Goal: Task Accomplishment & Management: Manage account settings

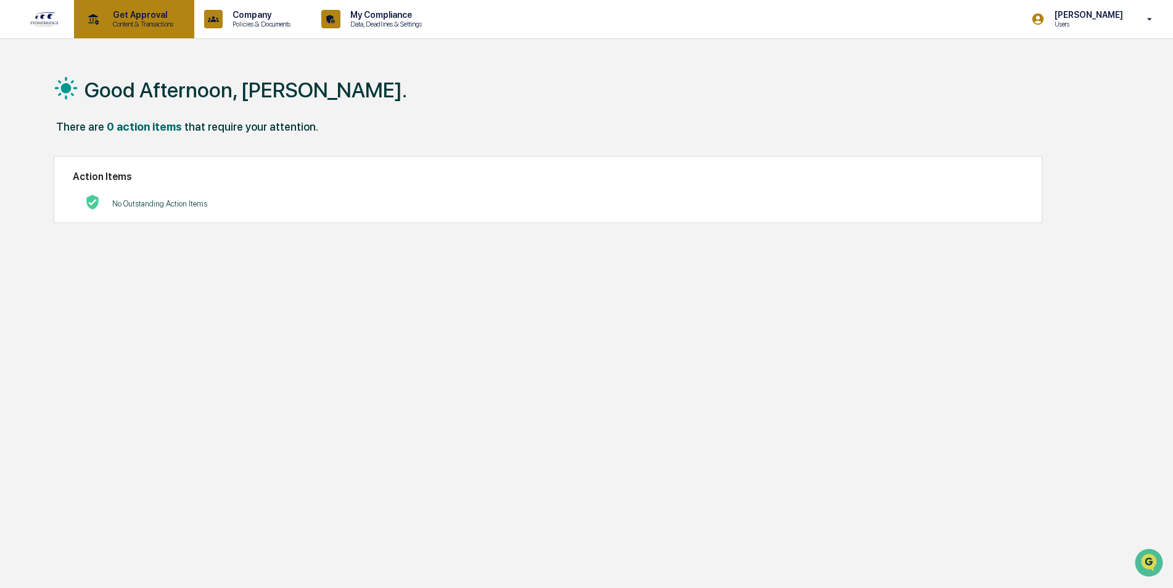
click at [159, 21] on p "Content & Transactions" at bounding box center [141, 24] width 76 height 9
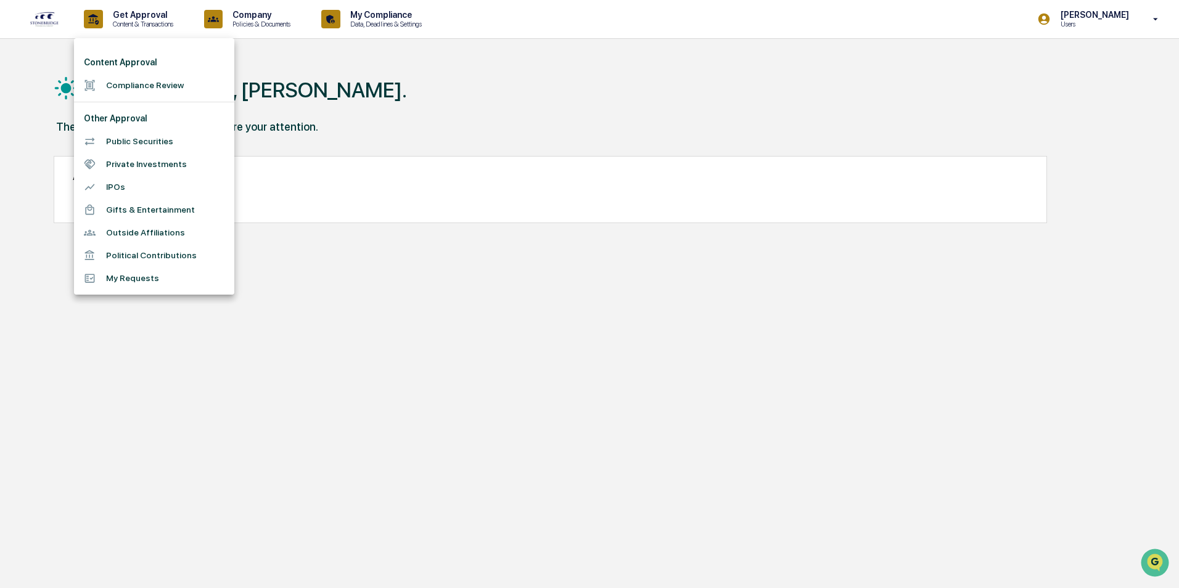
click at [154, 230] on li "Outside Affiliations" at bounding box center [154, 232] width 160 height 23
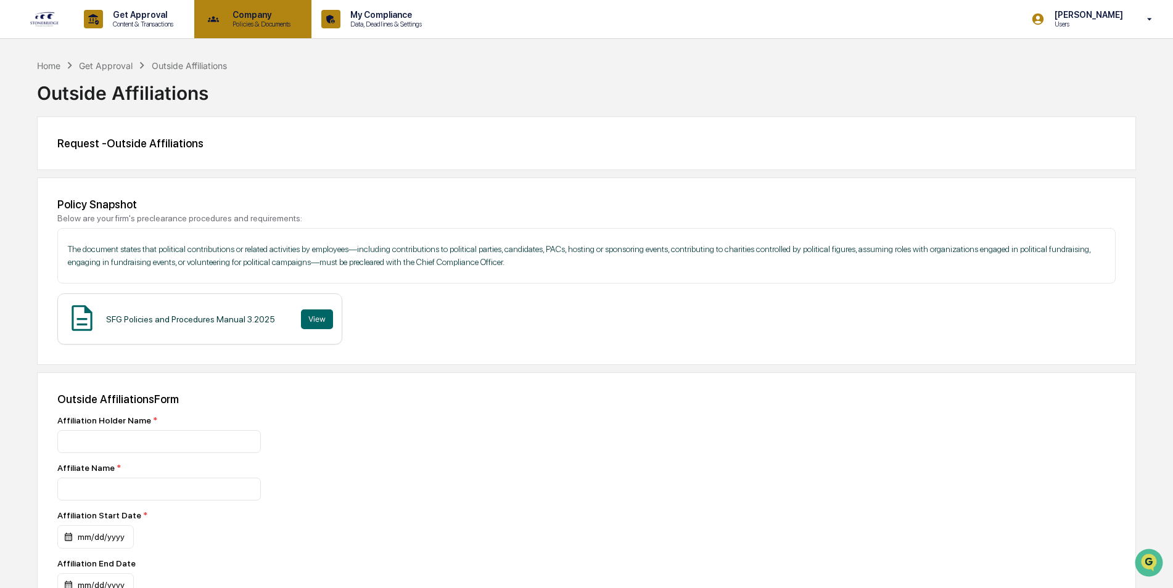
click at [245, 22] on p "Policies & Documents" at bounding box center [260, 24] width 74 height 9
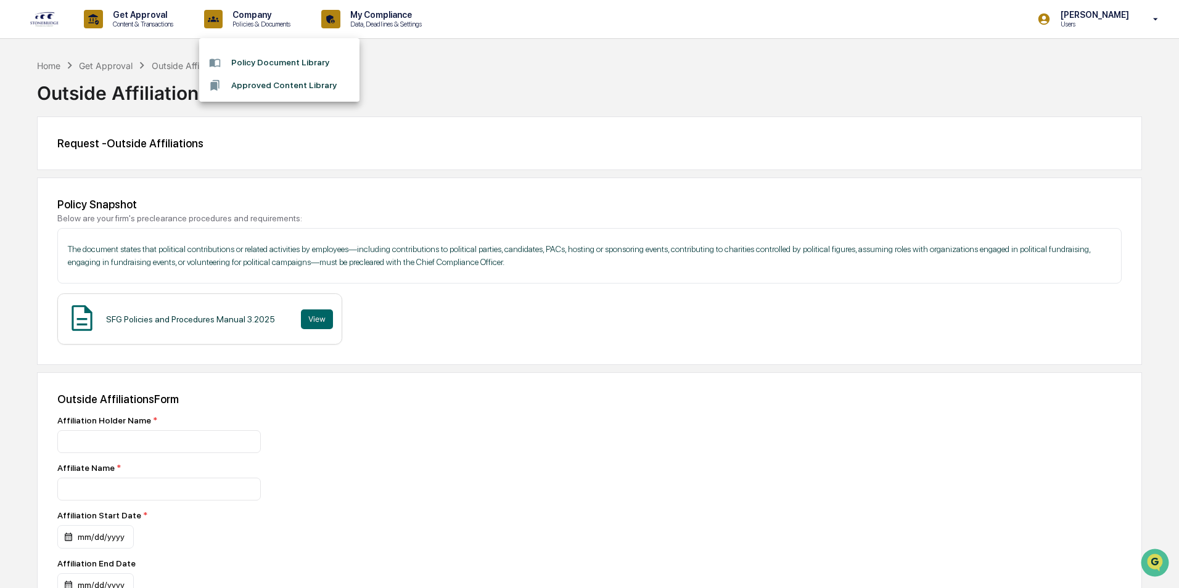
click at [392, 22] on div at bounding box center [589, 294] width 1179 height 588
click at [47, 12] on img at bounding box center [45, 19] width 30 height 16
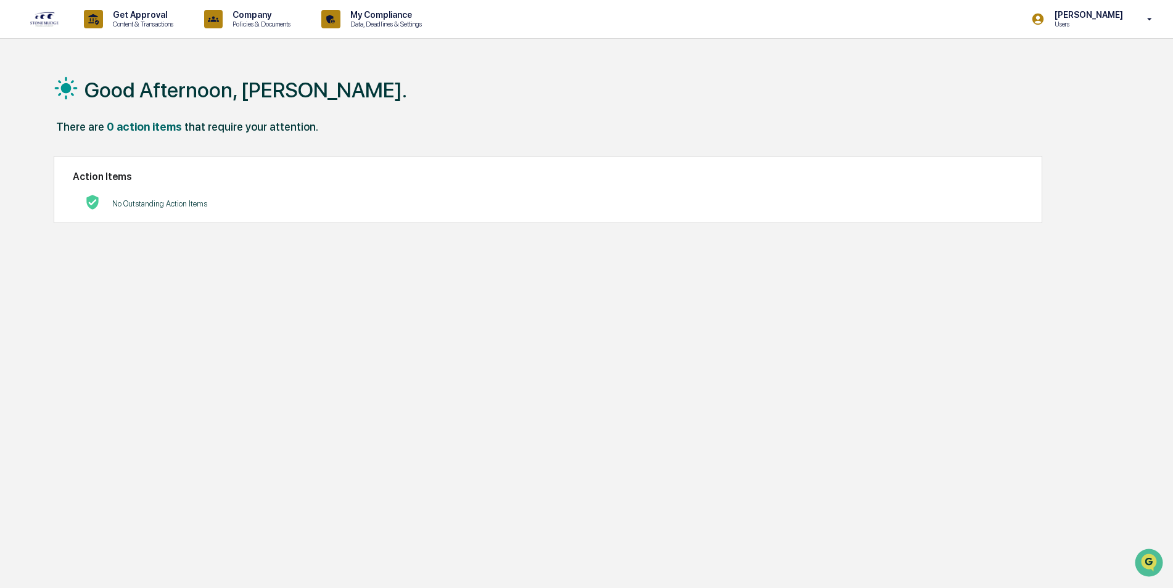
click at [105, 178] on h2 "Action Items" at bounding box center [548, 177] width 950 height 12
drag, startPoint x: 105, startPoint y: 178, endPoint x: 150, endPoint y: 173, distance: 45.9
click at [150, 173] on h2 "Action Items" at bounding box center [548, 177] width 950 height 12
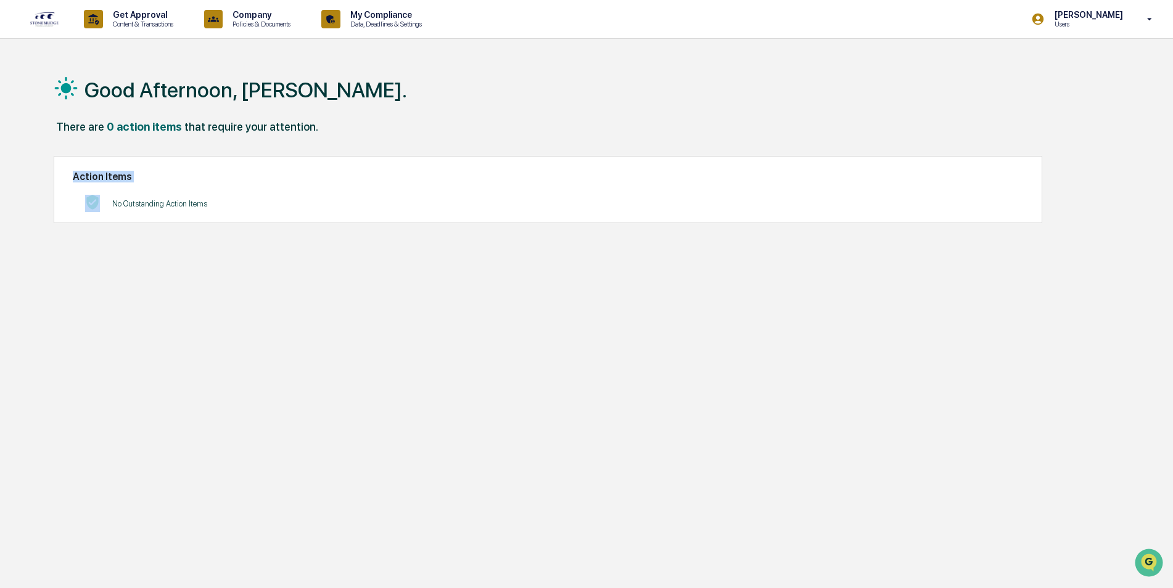
click at [233, 179] on h2 "Action Items" at bounding box center [548, 177] width 950 height 12
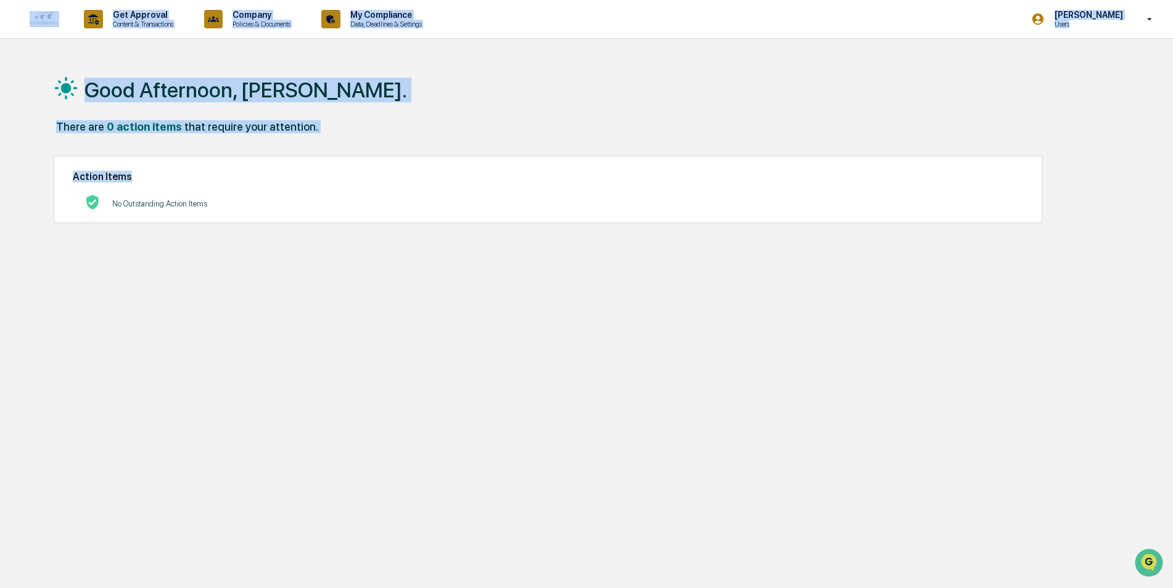
click at [234, 185] on div "Action Items No Outstanding Action Items" at bounding box center [548, 189] width 989 height 67
click at [234, 182] on h2 "Action Items" at bounding box center [548, 177] width 950 height 12
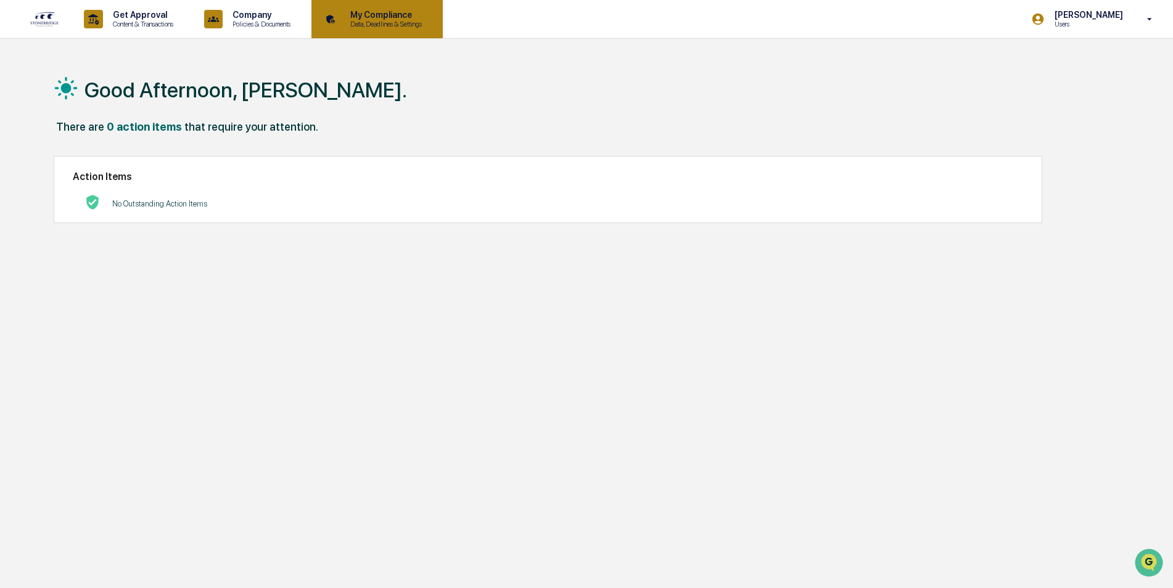
click at [400, 17] on p "My Compliance" at bounding box center [384, 15] width 88 height 10
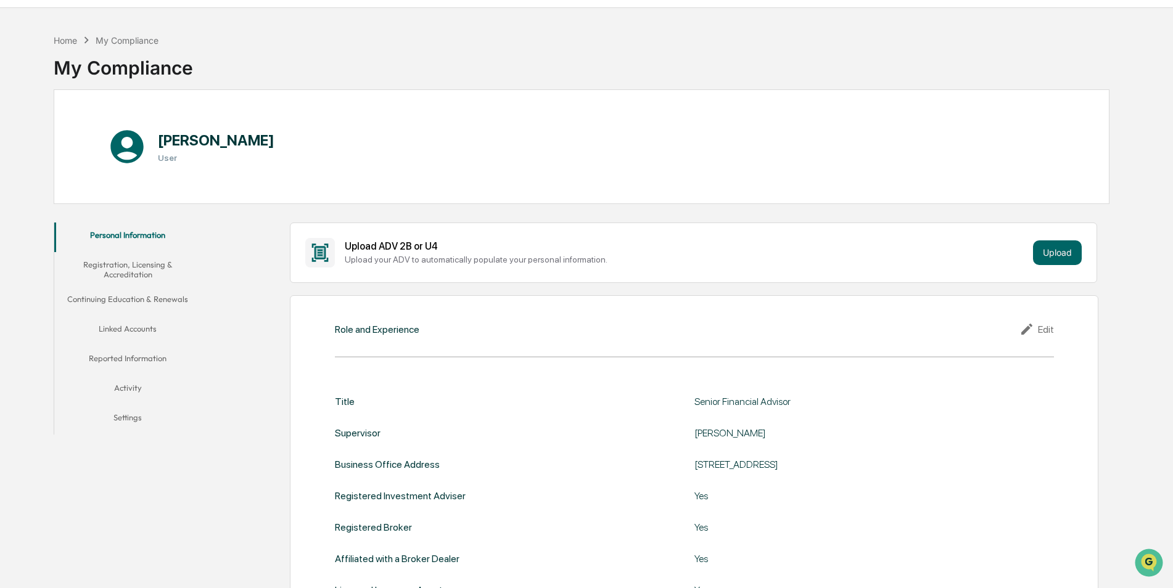
scroll to position [62, 0]
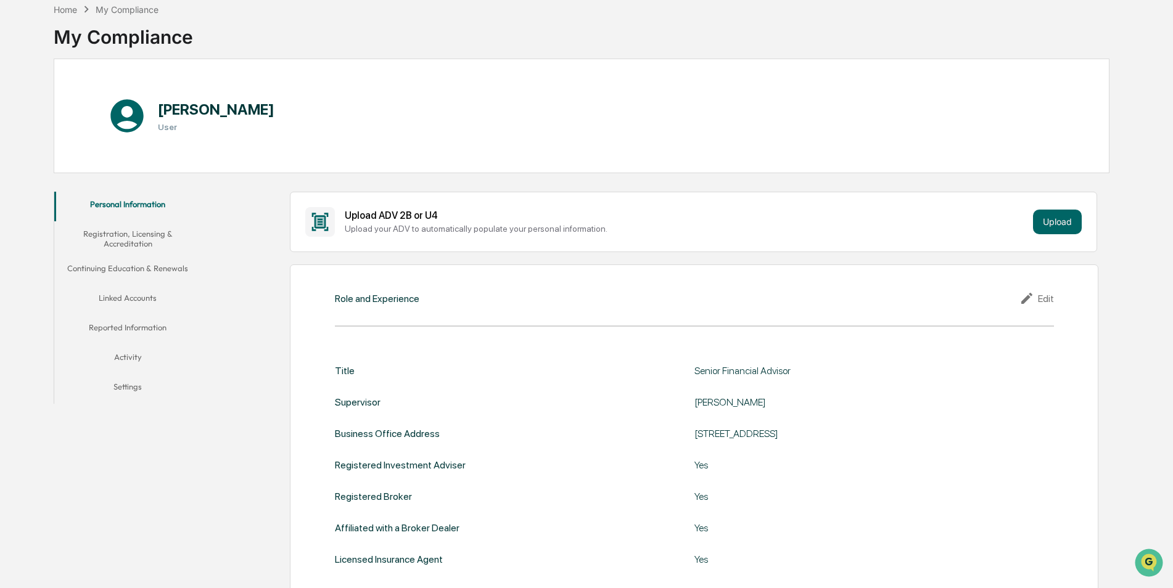
click at [140, 297] on button "Linked Accounts" at bounding box center [127, 301] width 147 height 30
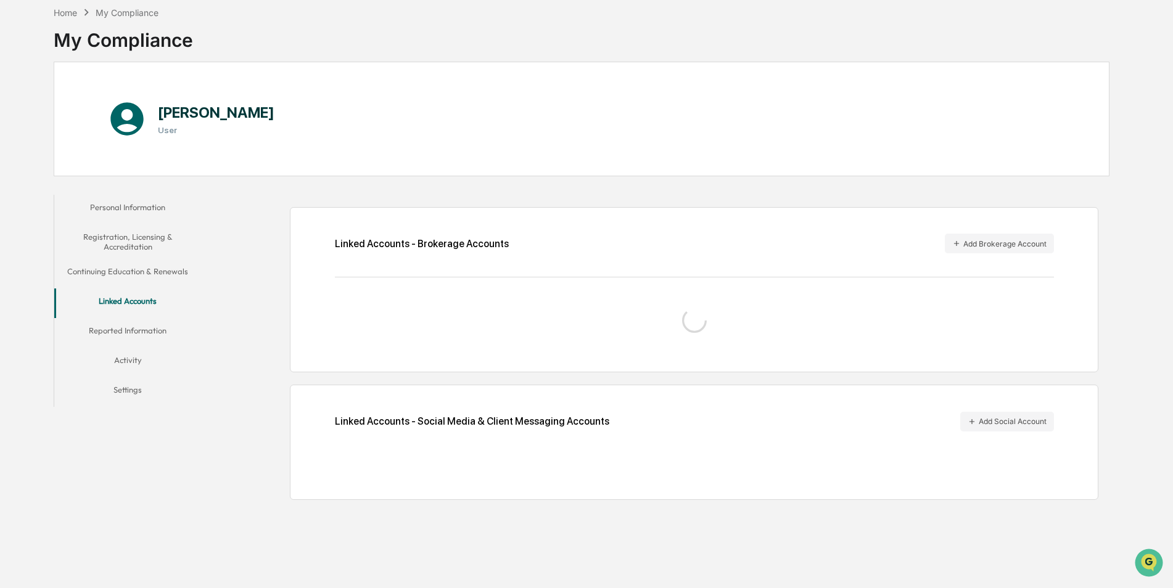
scroll to position [59, 0]
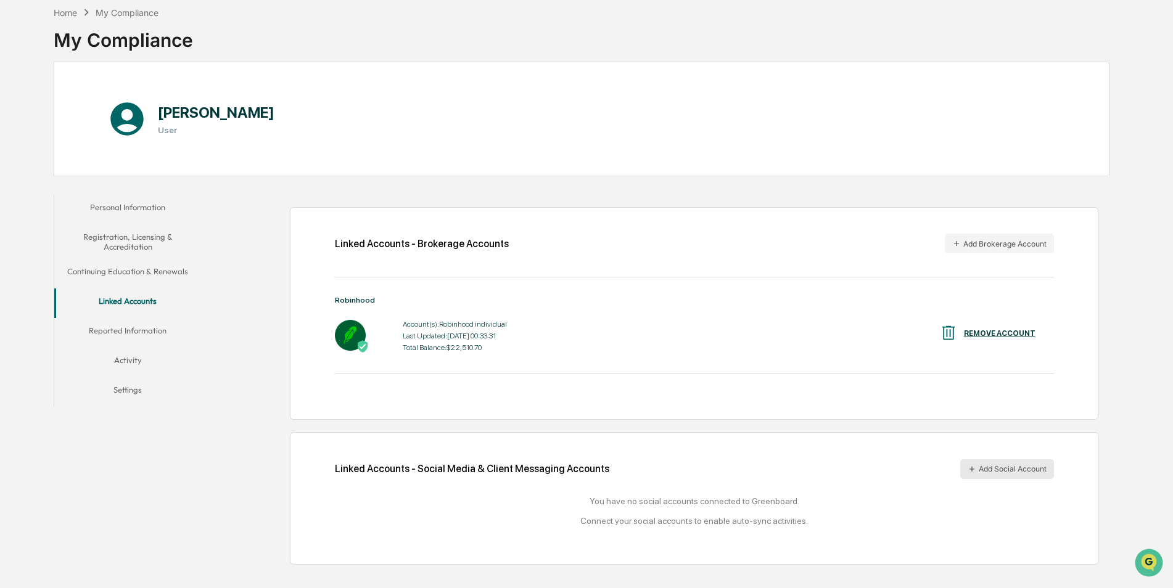
click at [979, 466] on button "Add Social Account" at bounding box center [1007, 470] width 94 height 20
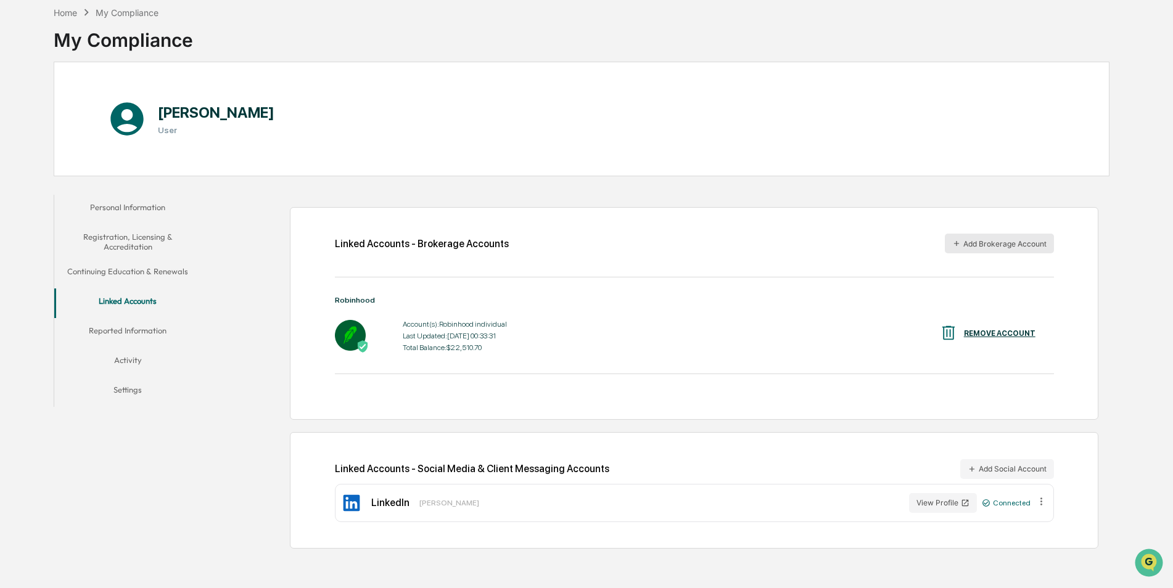
click at [1012, 239] on button "Add Brokerage Account" at bounding box center [999, 244] width 109 height 20
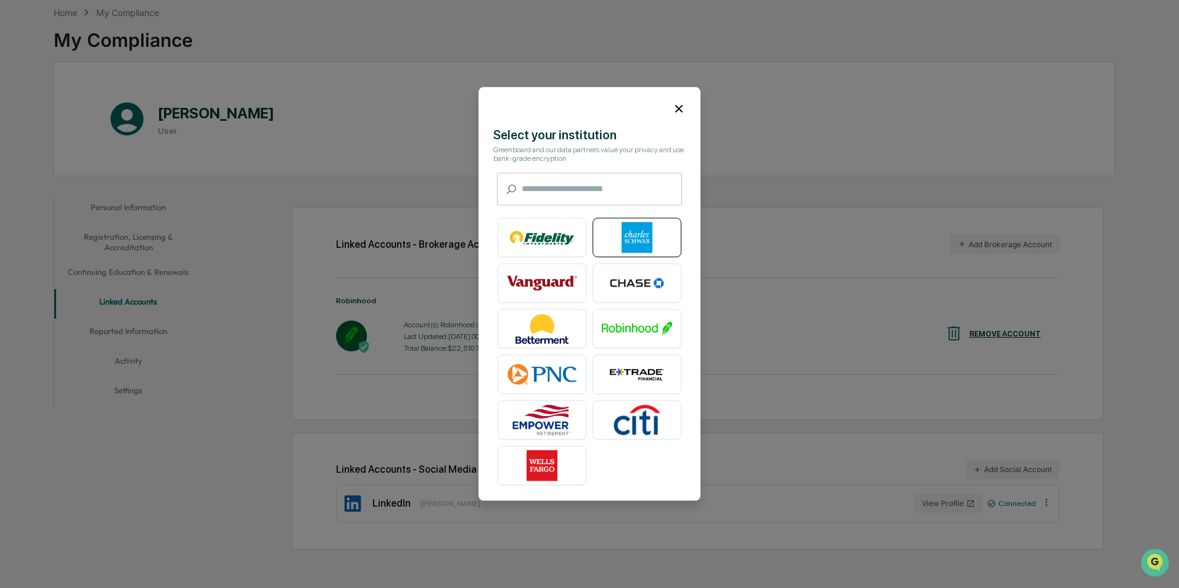
click at [650, 238] on img at bounding box center [637, 238] width 70 height 31
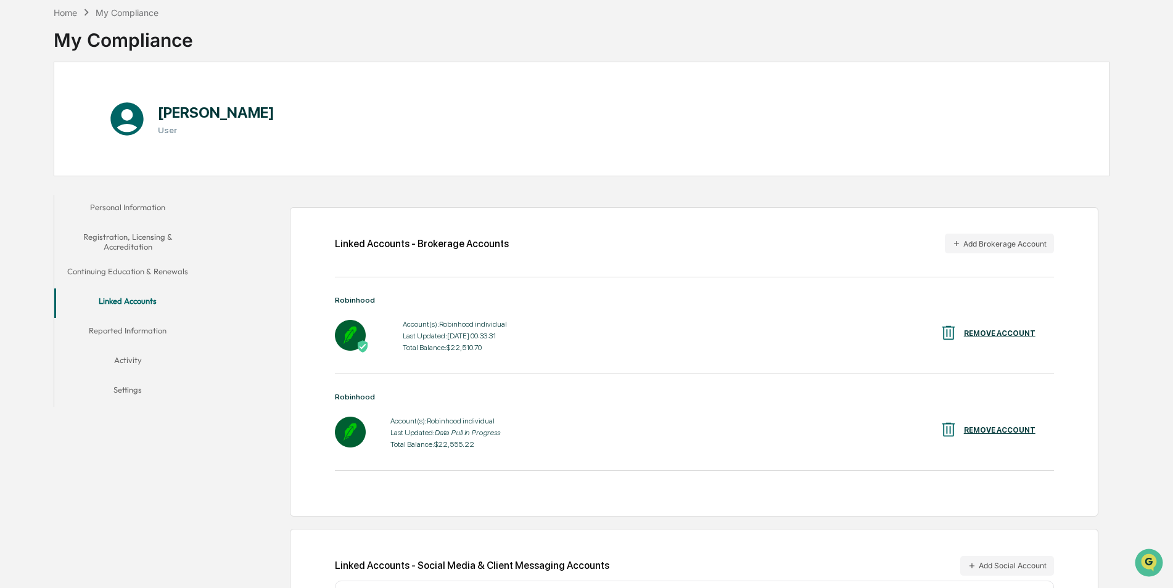
click at [954, 430] on img at bounding box center [948, 430] width 19 height 19
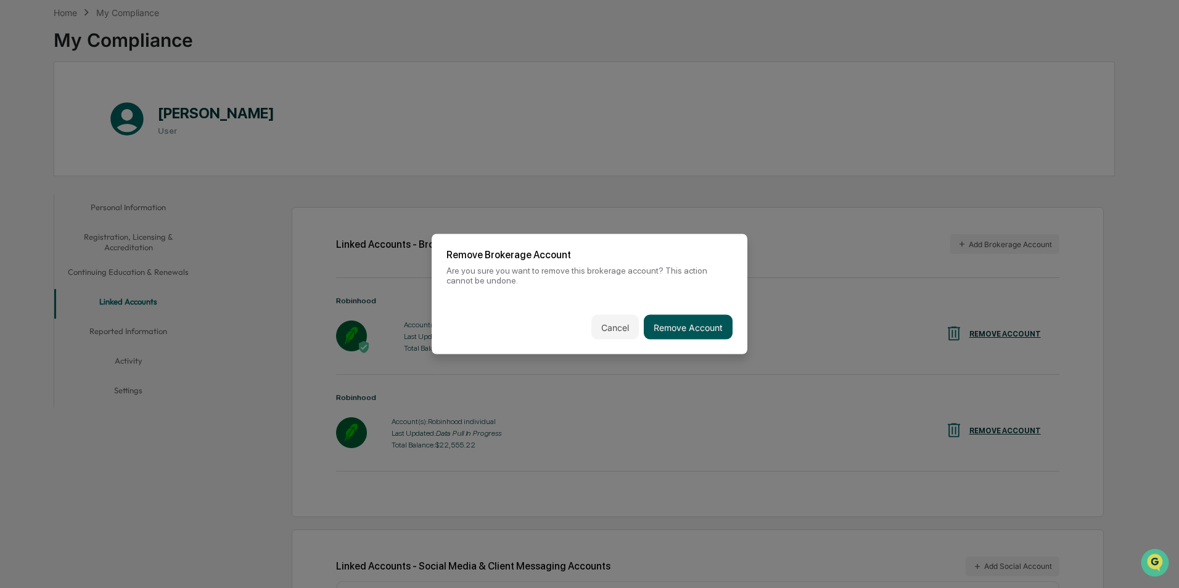
click at [692, 321] on button "Remove Account" at bounding box center [688, 327] width 89 height 25
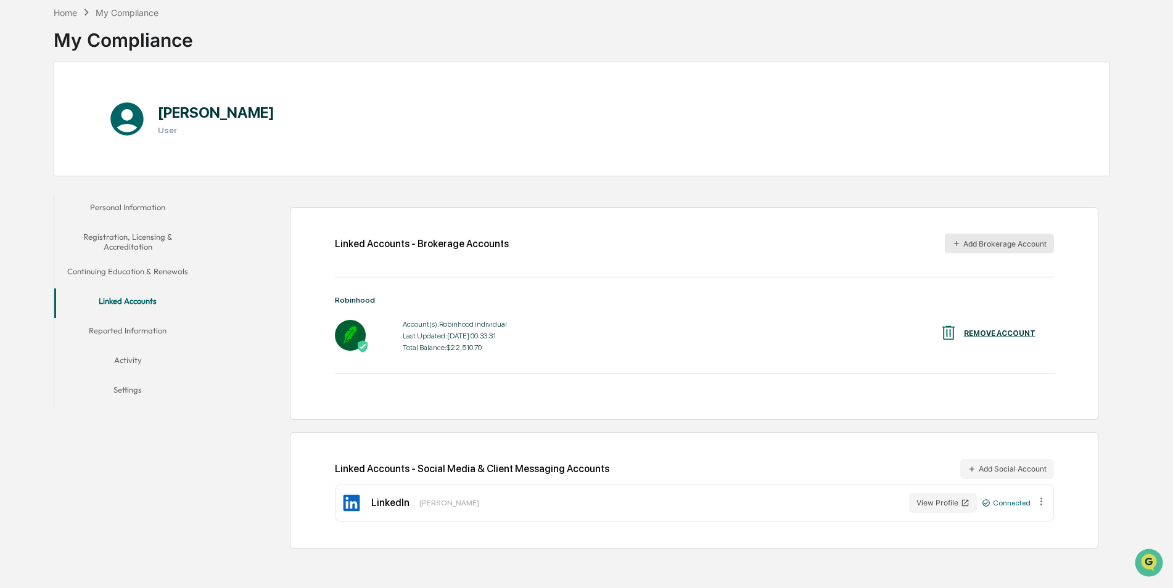
click at [963, 237] on button "Add Brokerage Account" at bounding box center [999, 244] width 109 height 20
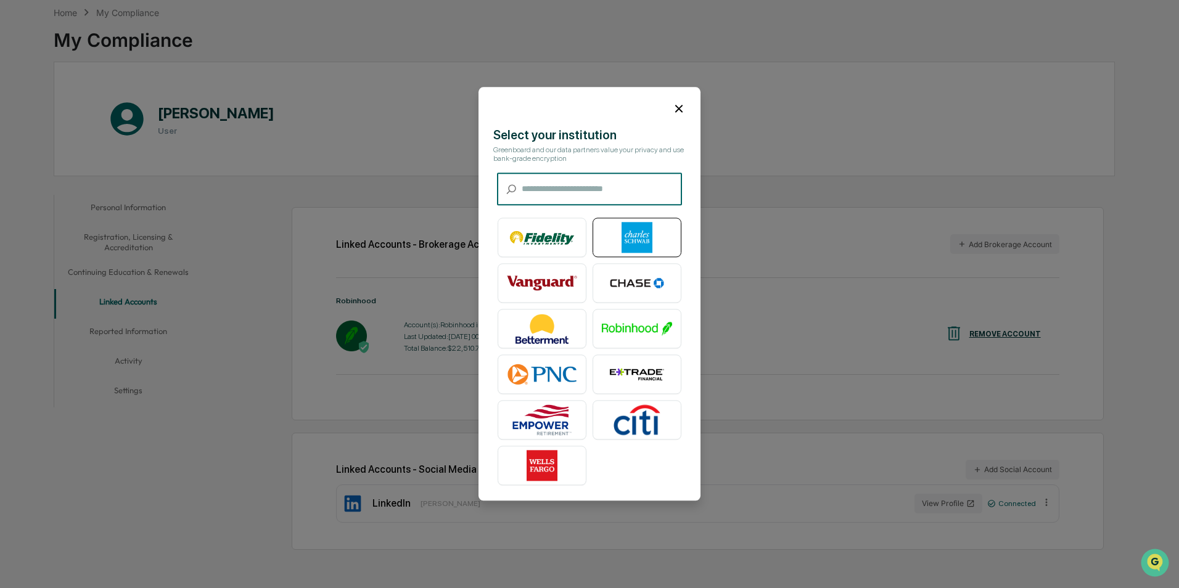
click at [643, 224] on img at bounding box center [637, 238] width 70 height 31
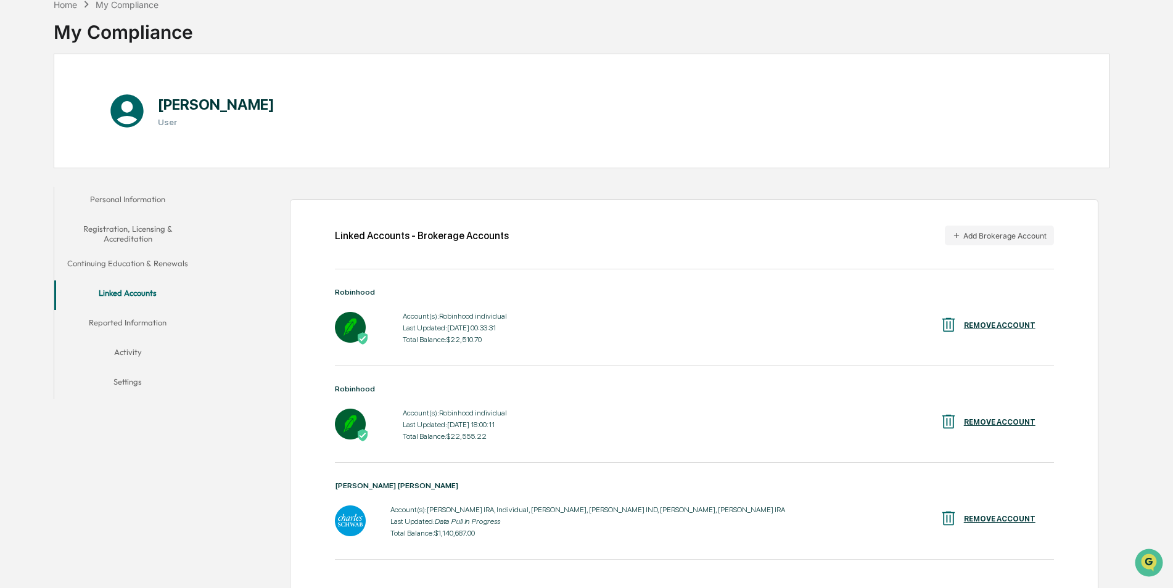
scroll to position [0, 0]
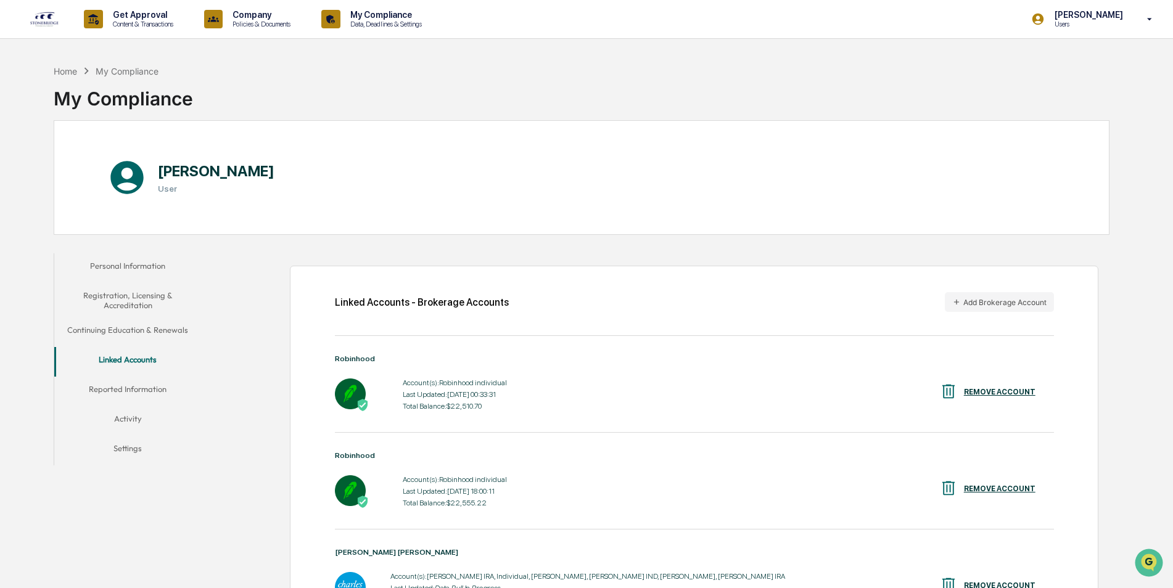
click at [47, 18] on img at bounding box center [45, 19] width 30 height 16
